Goal: Transaction & Acquisition: Register for event/course

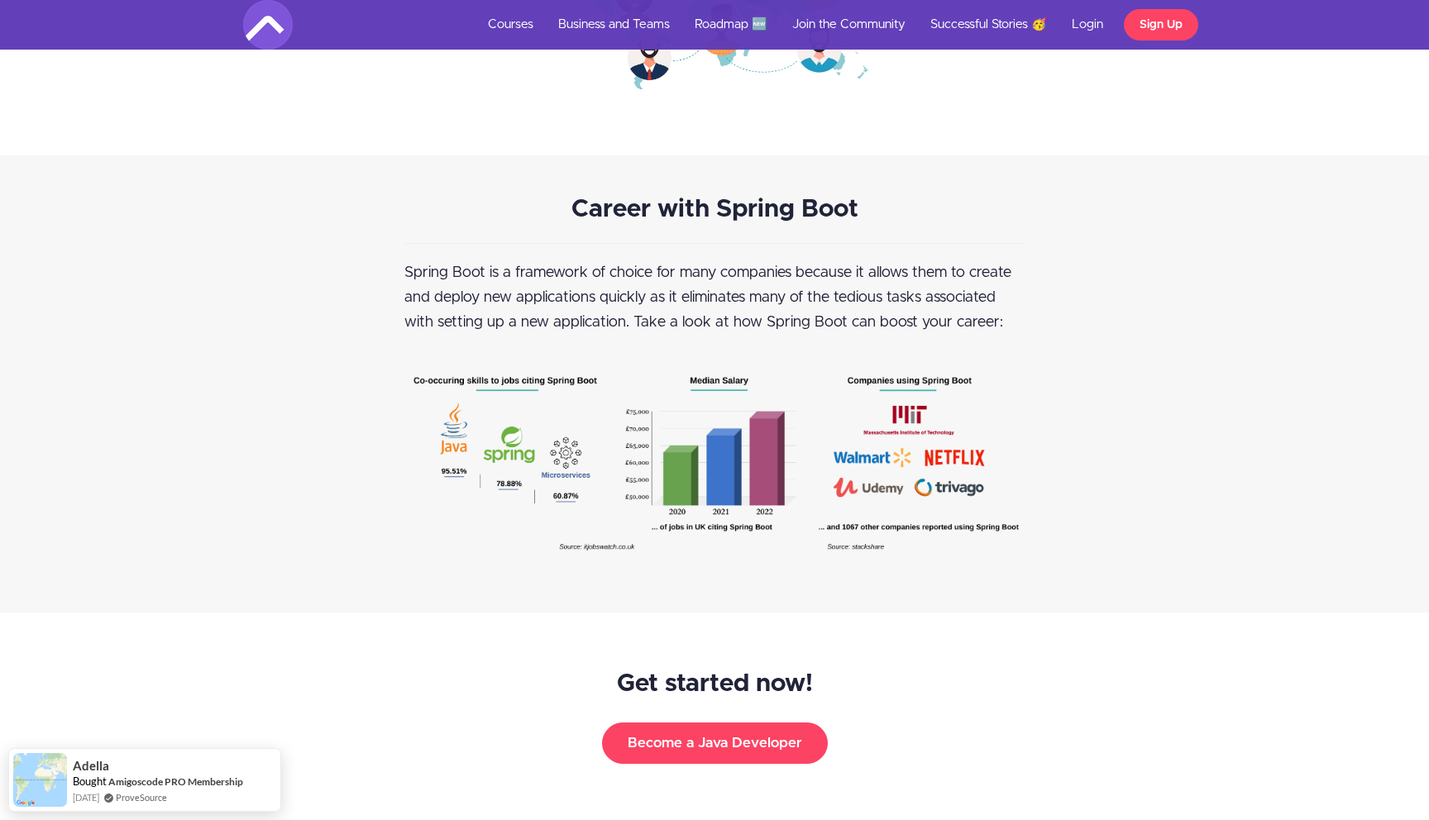
scroll to position [2277, 0]
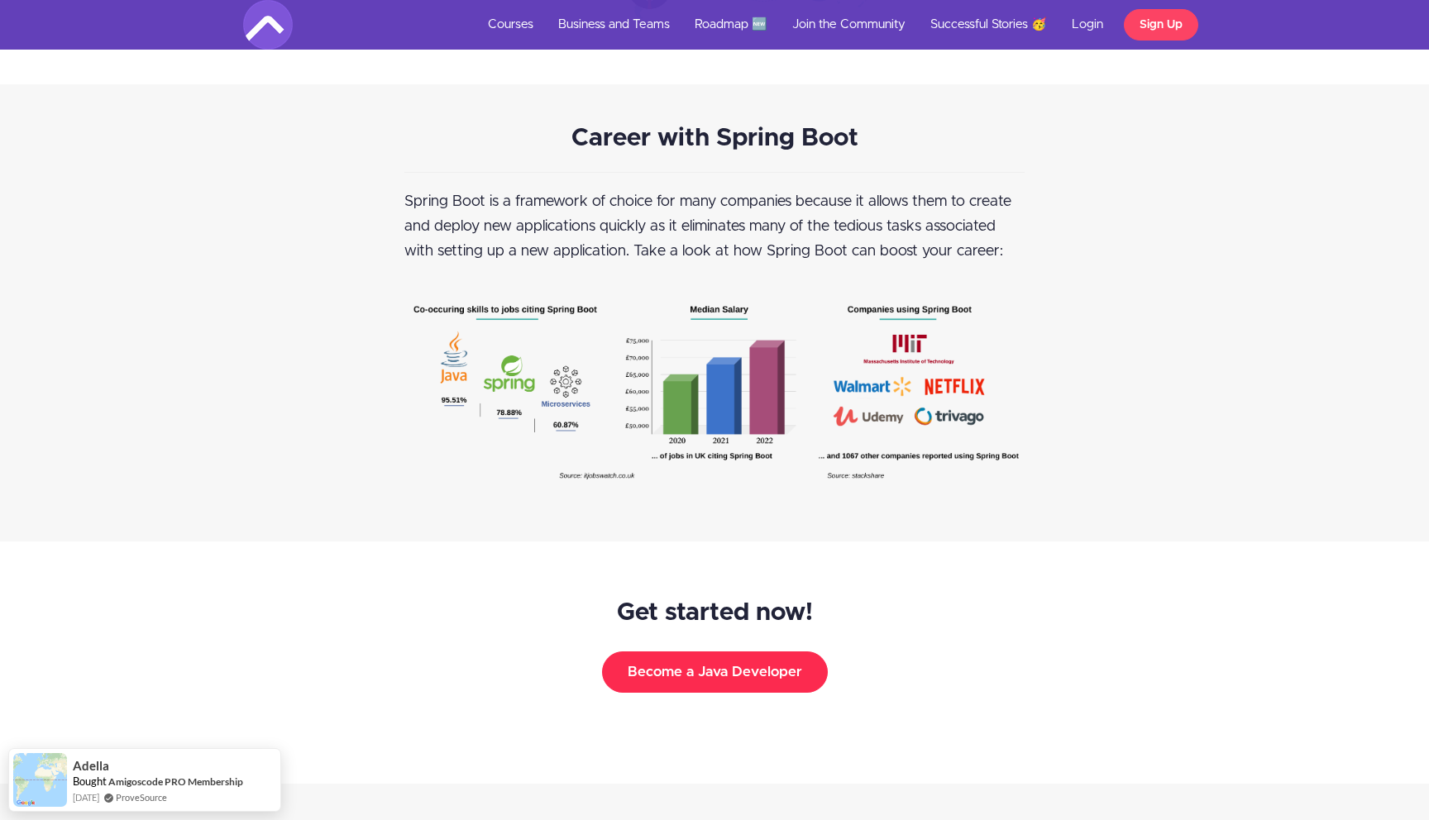
click at [662, 678] on button "Become a Java Developer" at bounding box center [715, 672] width 226 height 41
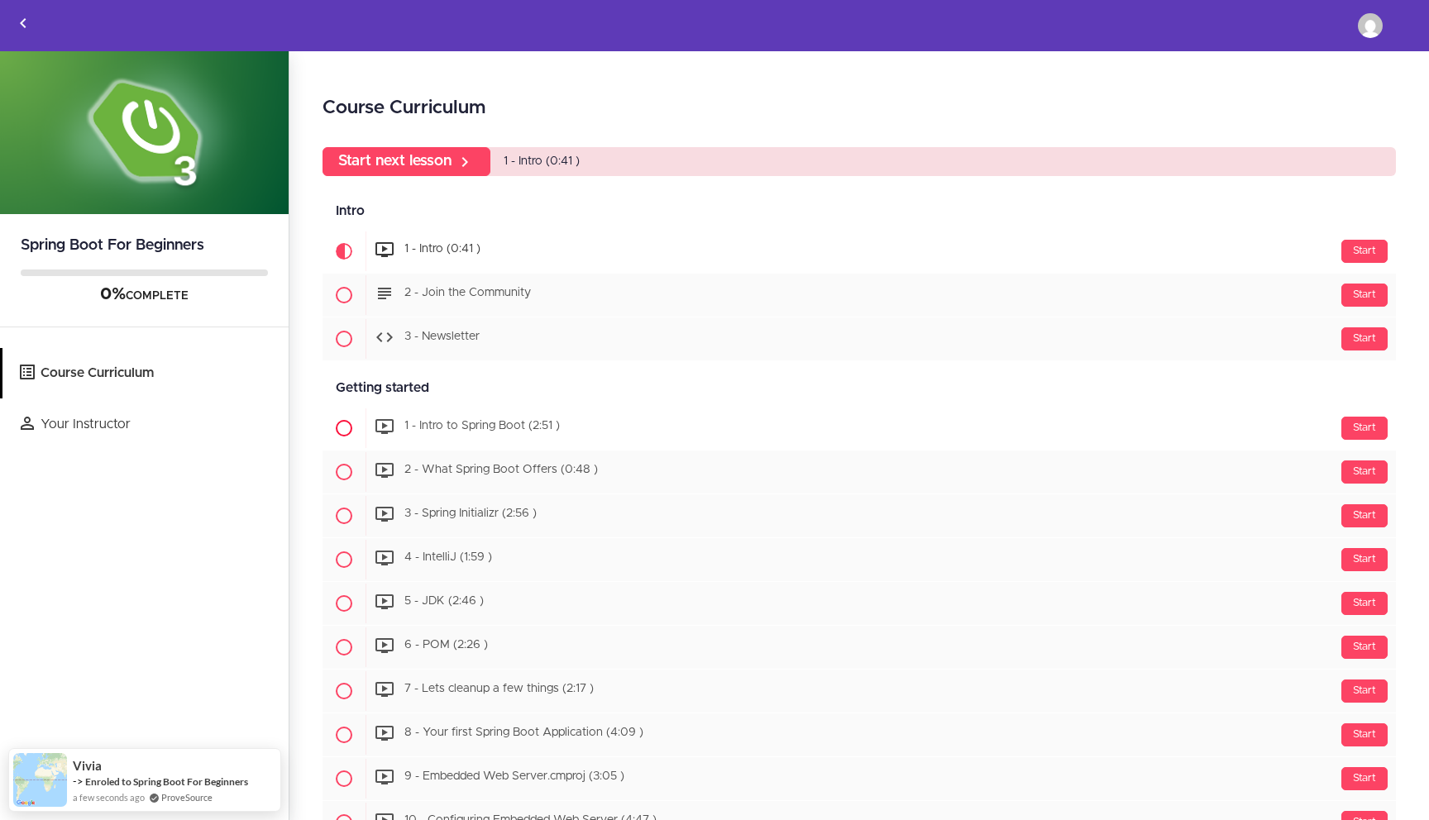
scroll to position [23, 0]
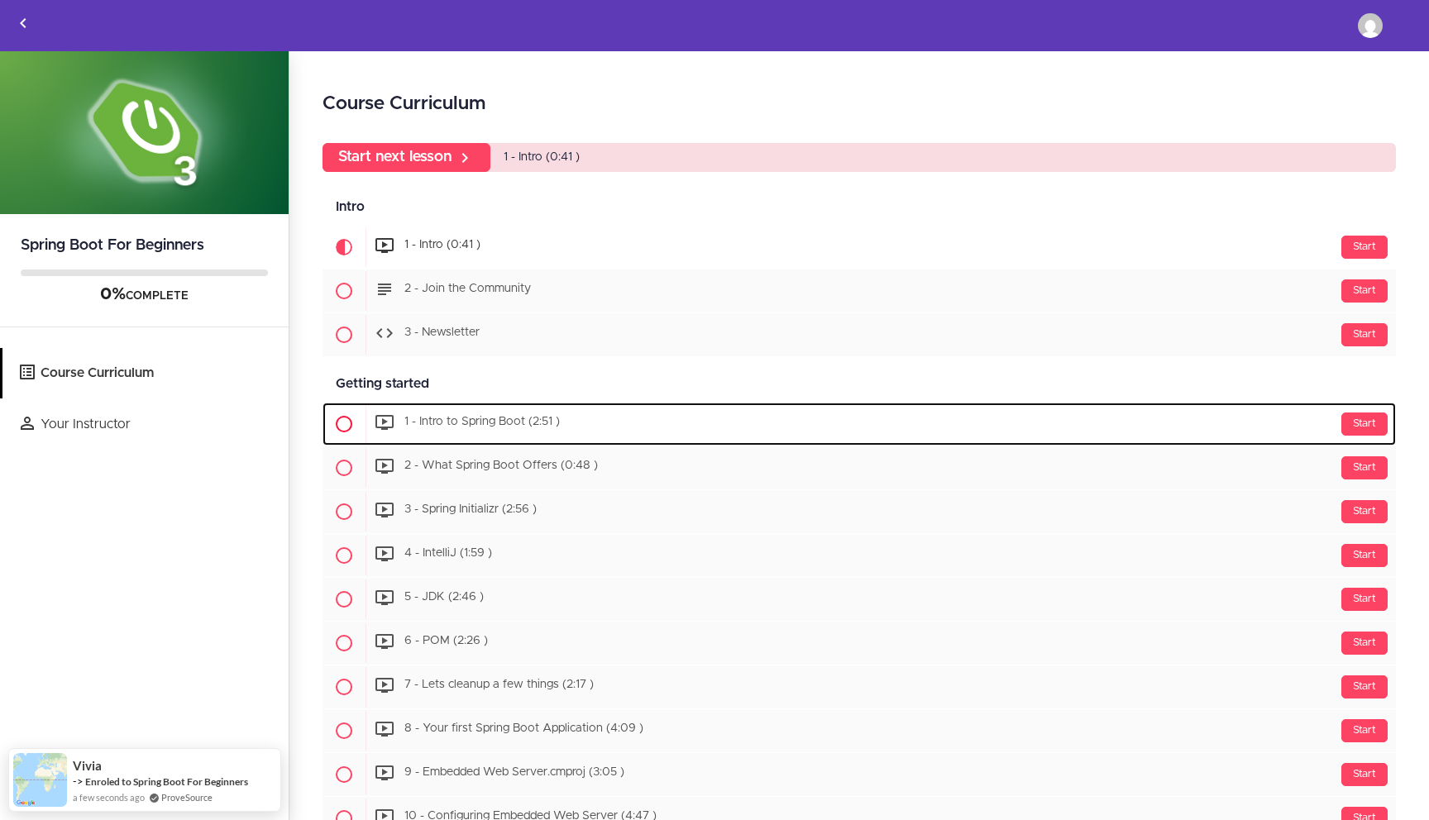
click at [561, 413] on div "Start 1 - Intro to Spring Boot (2:51 )" at bounding box center [881, 424] width 1030 height 40
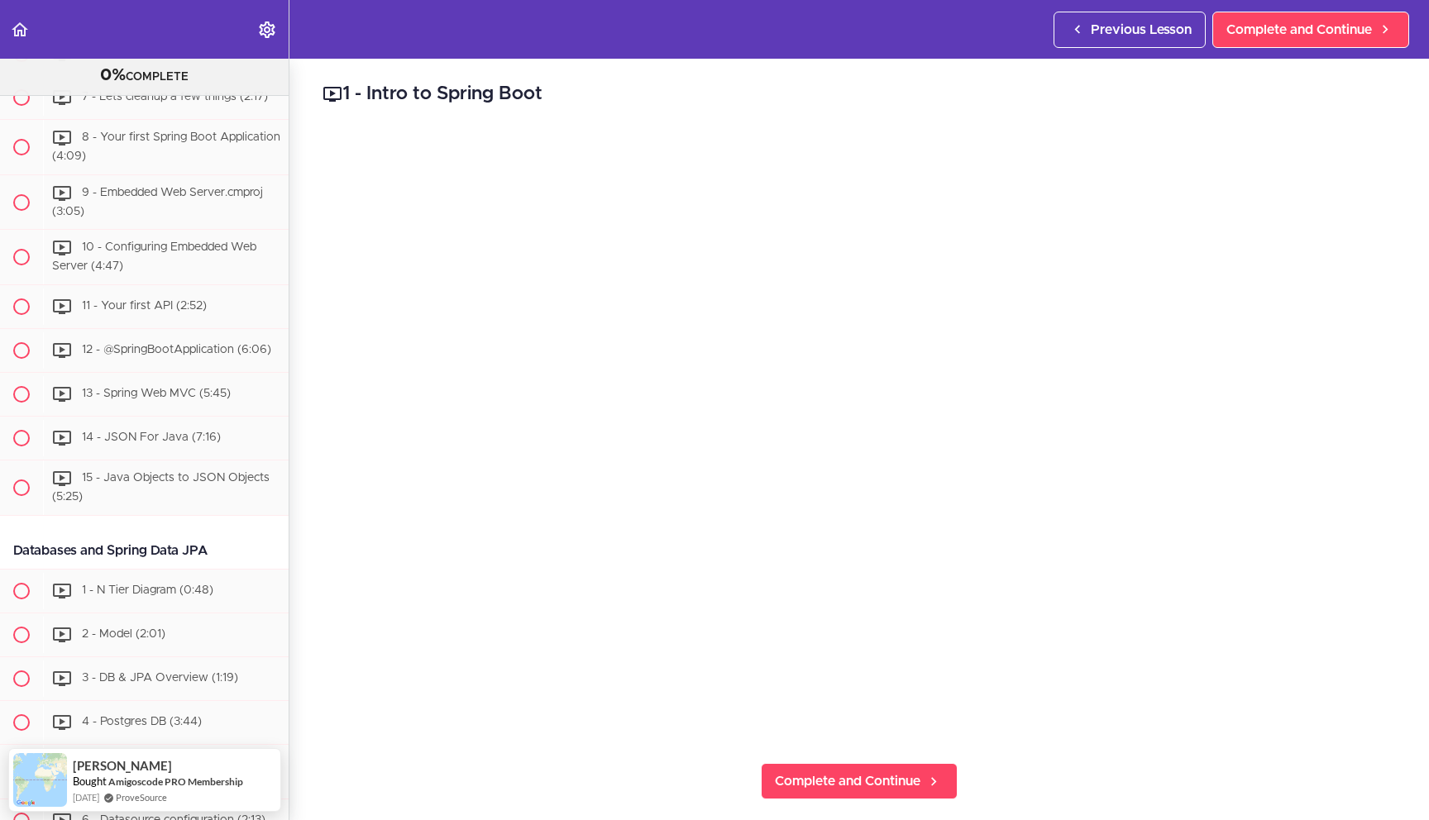
scroll to position [588, 0]
